Goal: Task Accomplishment & Management: Manage account settings

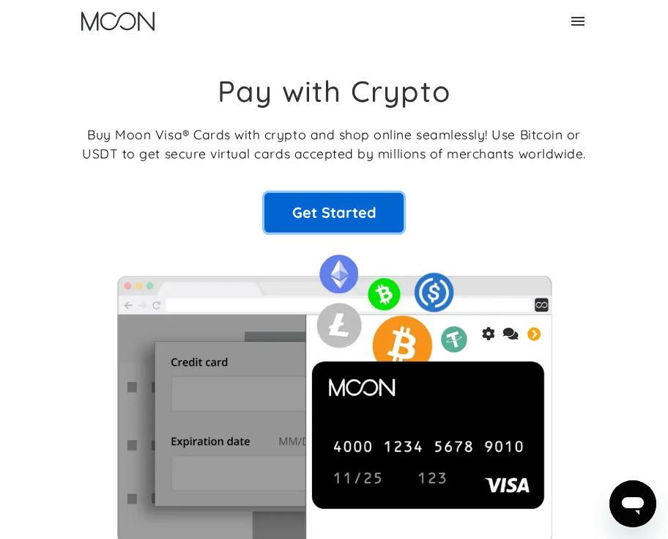
click at [308, 215] on link "Get Started" at bounding box center [334, 213] width 139 height 40
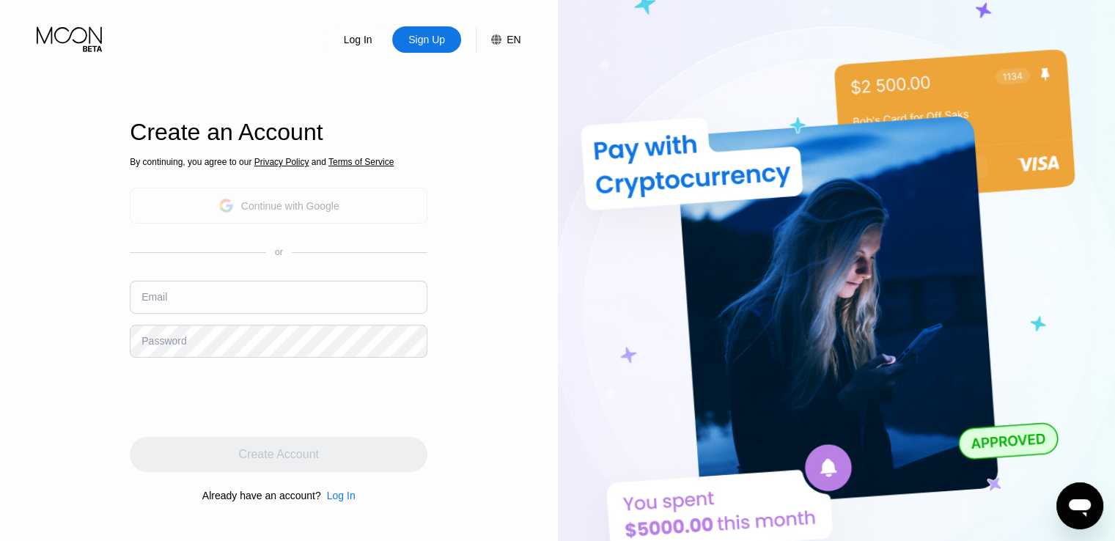
click at [221, 204] on icon at bounding box center [225, 206] width 15 height 15
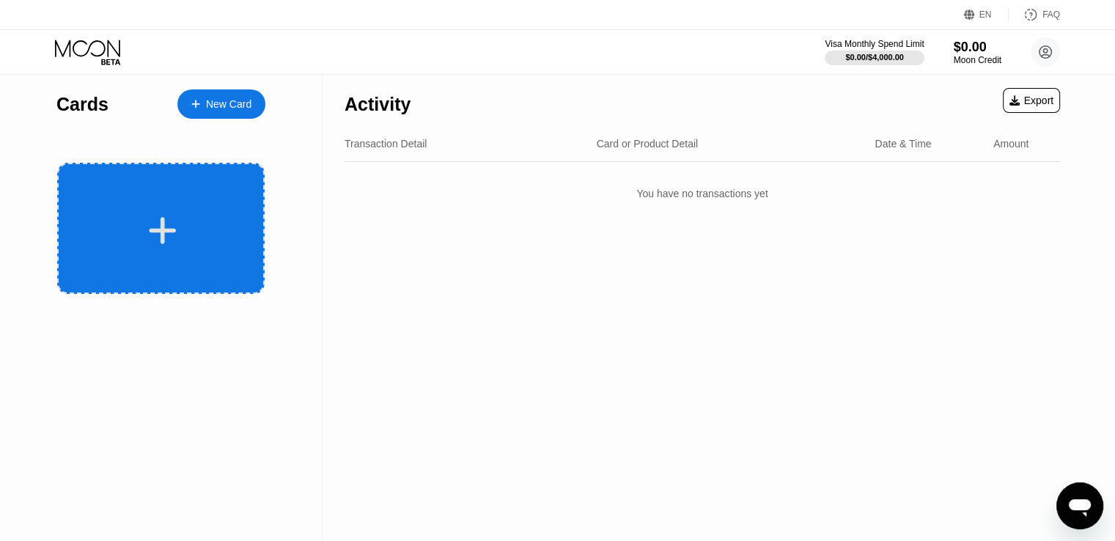
click at [111, 185] on div at bounding box center [160, 228] width 207 height 131
